Goal: Check status: Check status

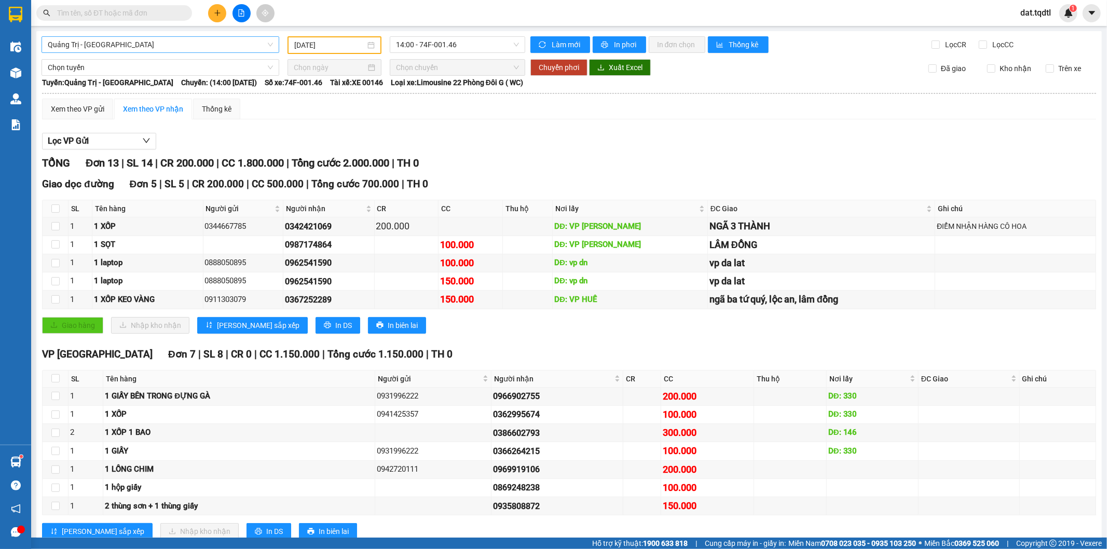
click at [255, 48] on span "Quảng Trị - [GEOGRAPHIC_DATA]" at bounding box center [160, 45] width 225 height 16
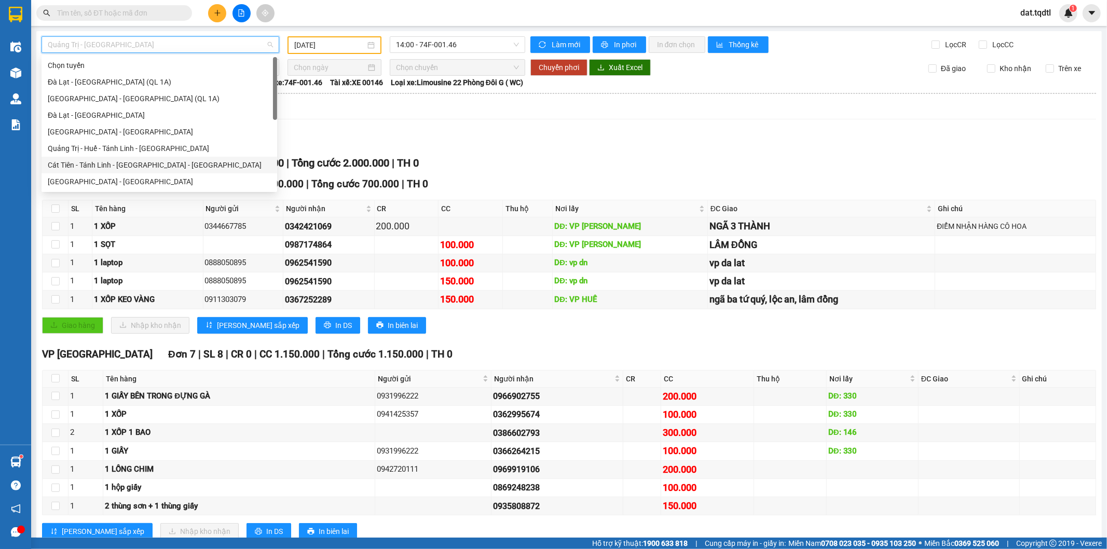
click at [147, 161] on div "Cát Tiên - Tánh Linh - [GEOGRAPHIC_DATA] - [GEOGRAPHIC_DATA]" at bounding box center [159, 164] width 223 height 11
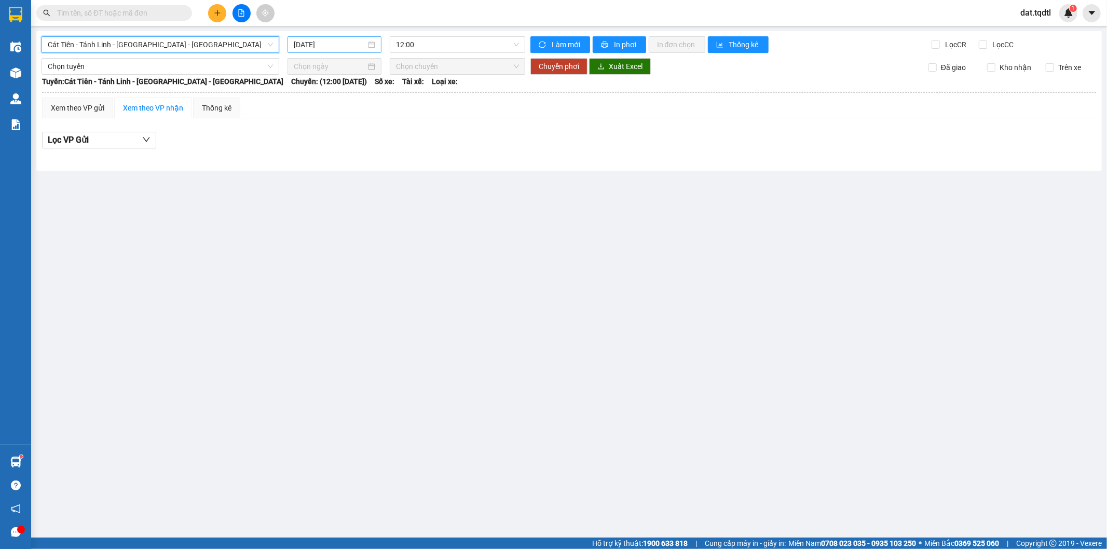
click at [312, 44] on input "[DATE]" at bounding box center [330, 44] width 72 height 11
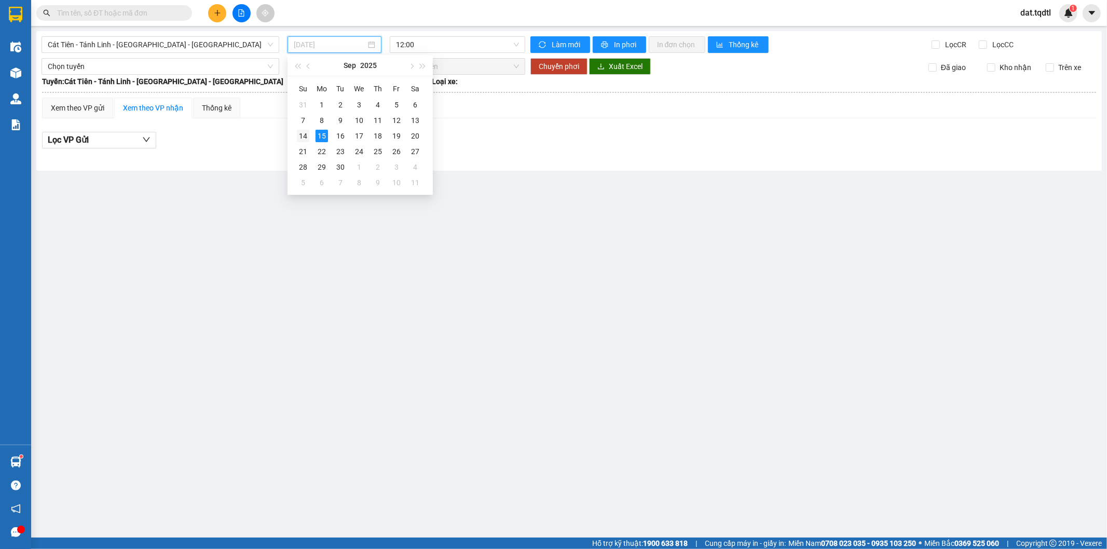
click at [307, 136] on div "14" at bounding box center [303, 136] width 12 height 12
type input "[DATE]"
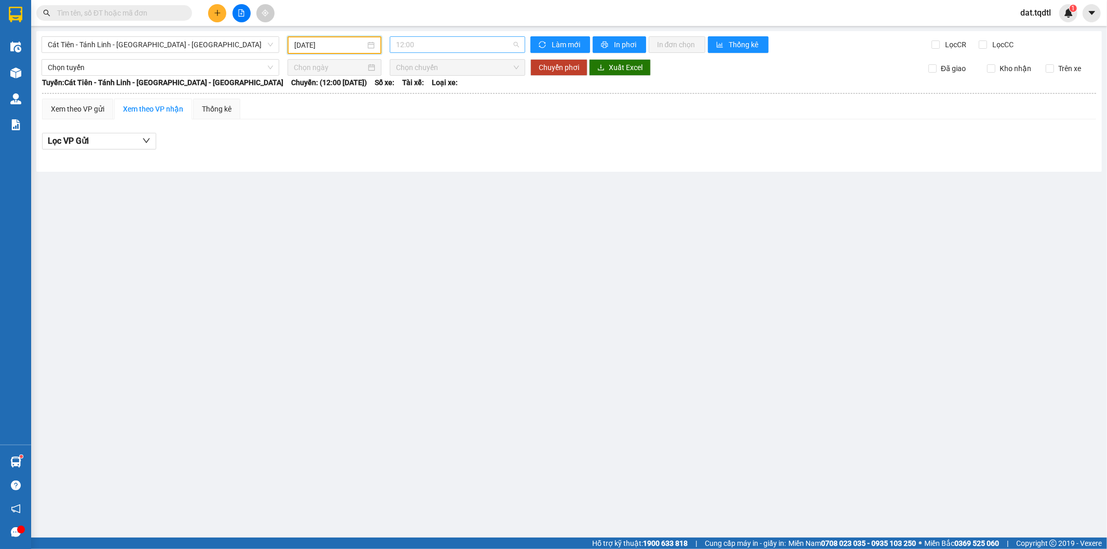
click at [420, 49] on span "12:00" at bounding box center [457, 45] width 122 height 16
click at [449, 101] on div "12:01 - 74H-025.64" at bounding box center [436, 98] width 81 height 11
click at [216, 48] on span "Cát Tiên - Tánh Linh - [GEOGRAPHIC_DATA] - [GEOGRAPHIC_DATA]" at bounding box center [160, 45] width 225 height 16
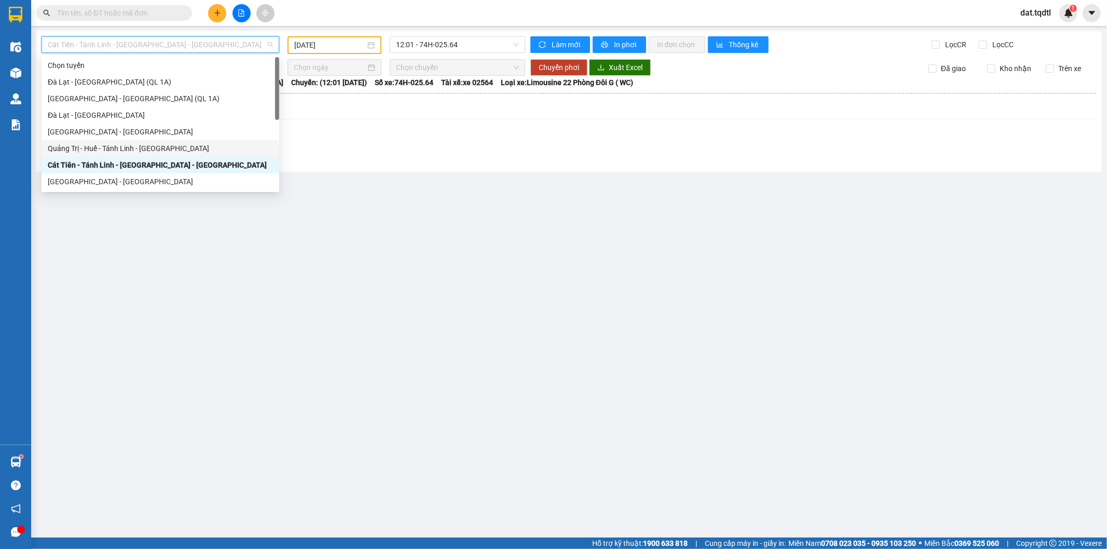
click at [141, 149] on div "Quảng Trị - Huế - Tánh Linh - [GEOGRAPHIC_DATA]" at bounding box center [160, 148] width 225 height 11
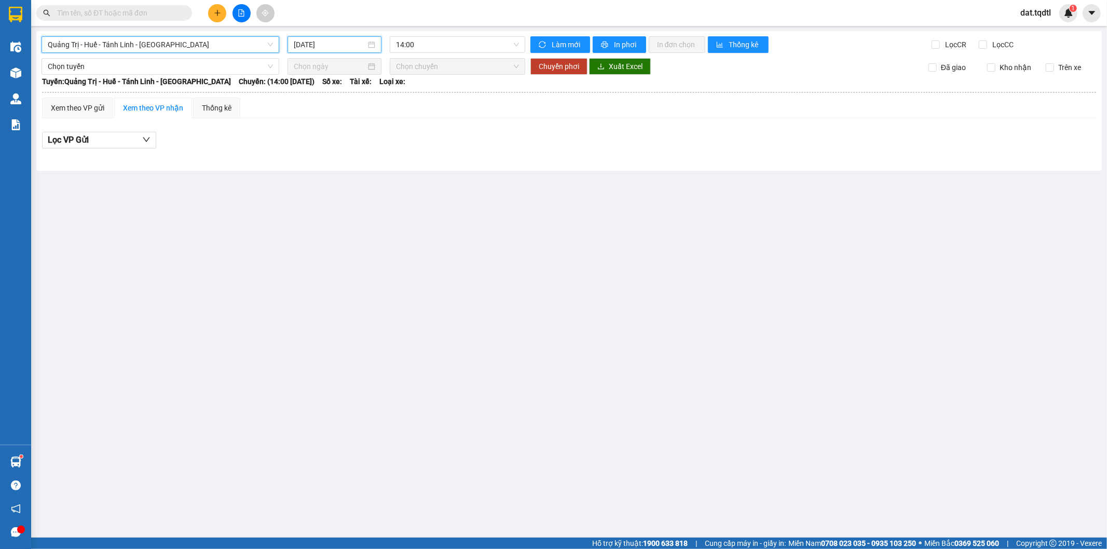
click at [323, 44] on input "[DATE]" at bounding box center [330, 44] width 72 height 11
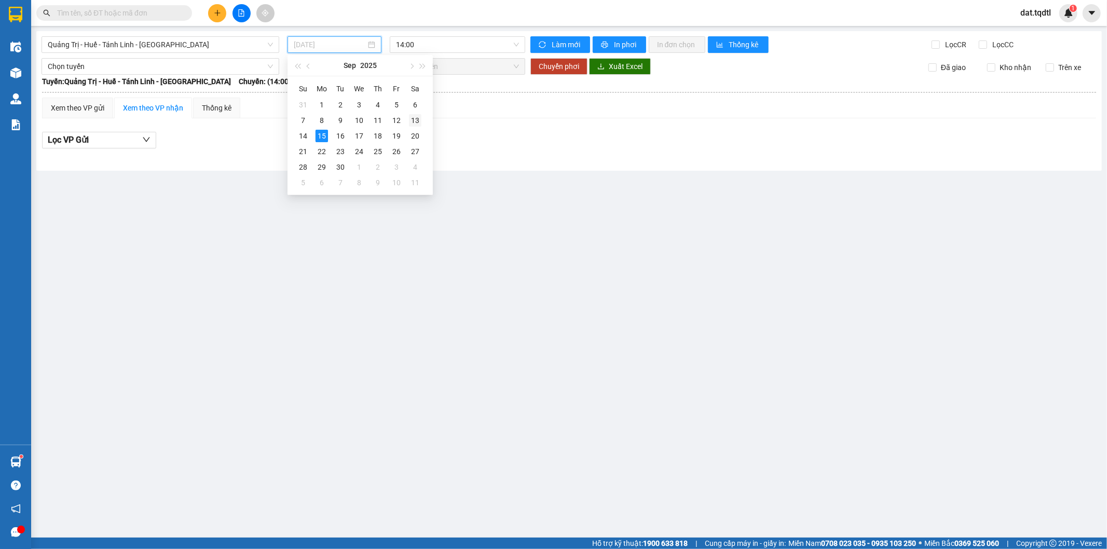
click at [412, 123] on div "13" at bounding box center [415, 120] width 12 height 12
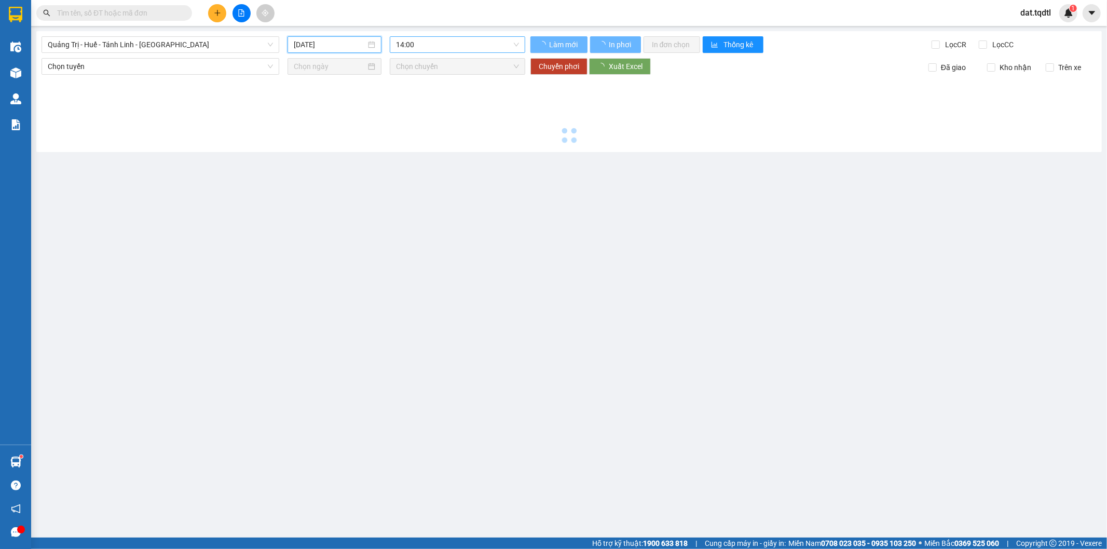
type input "[DATE]"
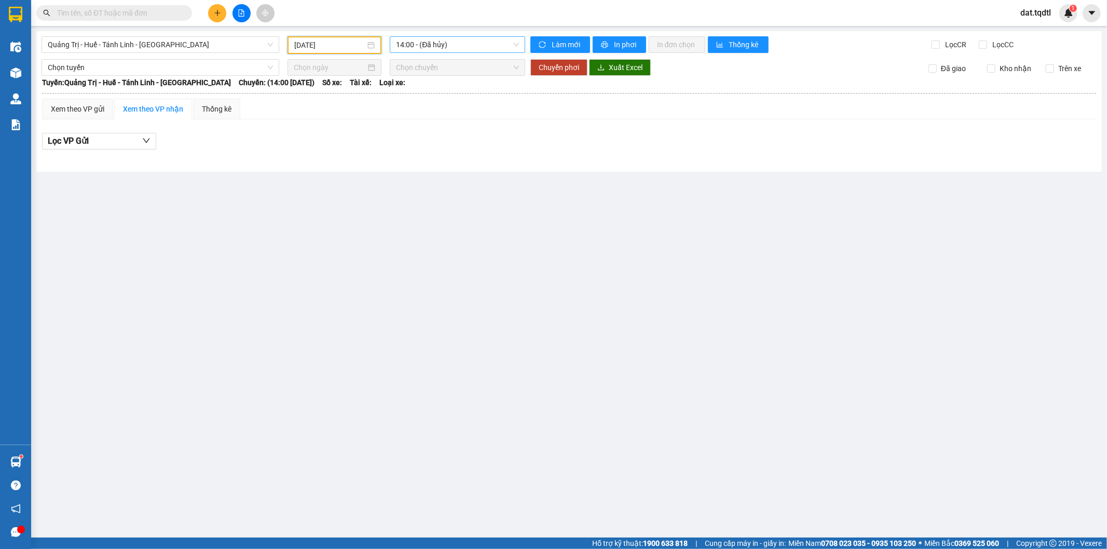
click at [429, 42] on span "14:00 - (Đã hủy)" at bounding box center [457, 45] width 122 height 16
click at [444, 95] on div "14:01 - 74H-025.64" at bounding box center [436, 98] width 81 height 11
